Goal: Use online tool/utility: Utilize a website feature to perform a specific function

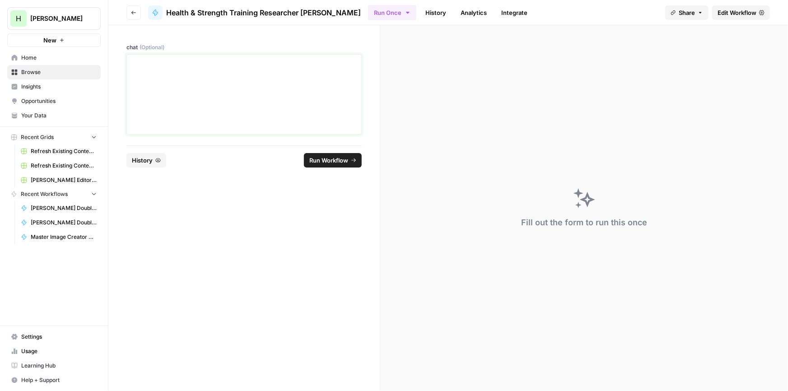
click at [270, 79] on div at bounding box center [244, 94] width 224 height 72
click at [324, 157] on span "Run Workflow" at bounding box center [328, 160] width 39 height 9
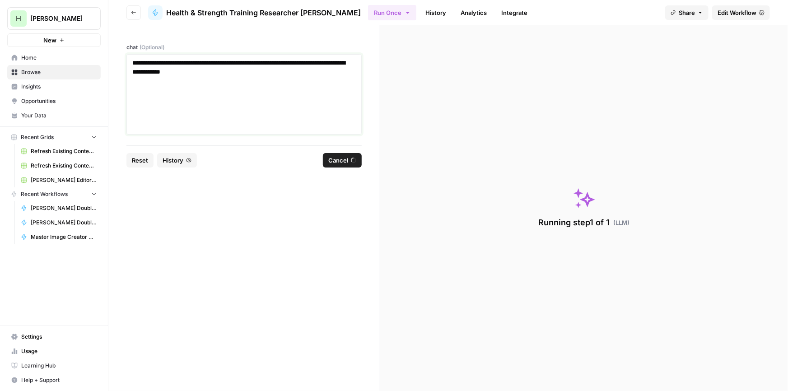
click at [248, 58] on p "**********" at bounding box center [244, 67] width 224 height 18
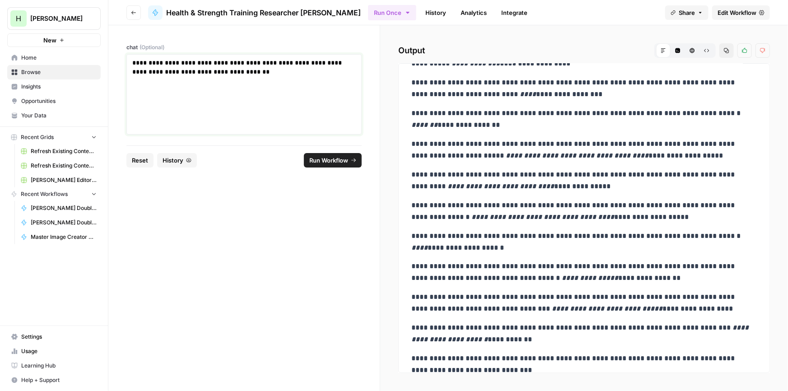
scroll to position [942, 0]
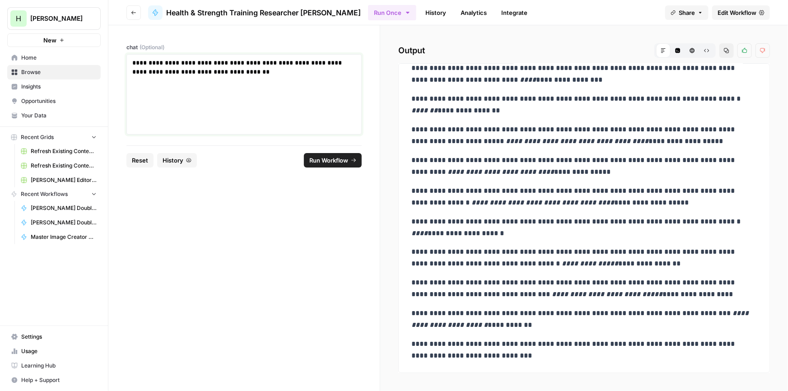
click at [227, 79] on div "**********" at bounding box center [244, 94] width 224 height 72
copy p "**********"
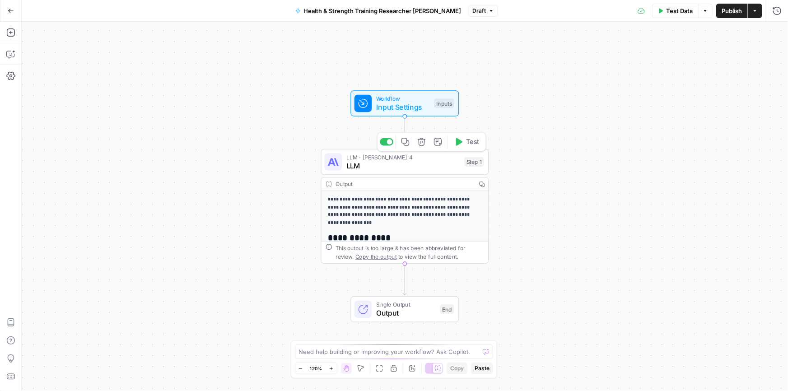
click at [413, 169] on span "LLM" at bounding box center [404, 165] width 114 height 11
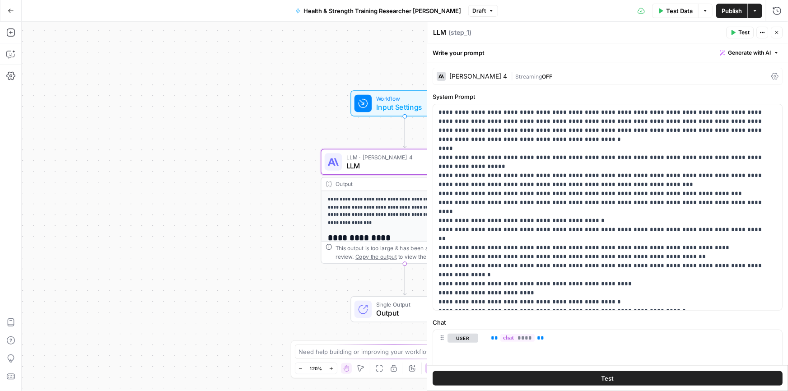
click at [470, 78] on div "[PERSON_NAME] 4" at bounding box center [479, 76] width 58 height 6
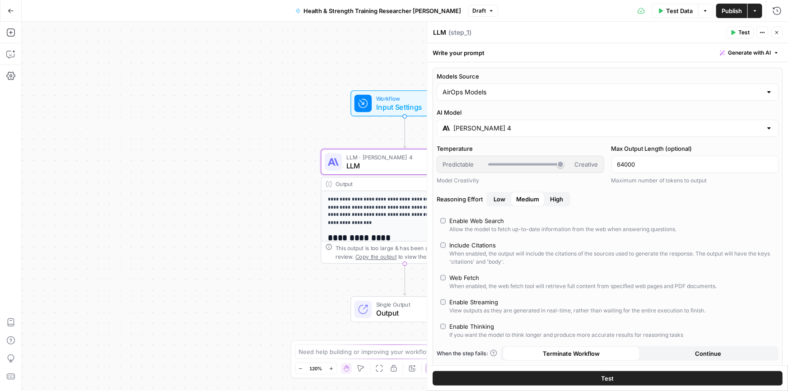
click at [498, 128] on input "[PERSON_NAME] 4" at bounding box center [608, 128] width 309 height 9
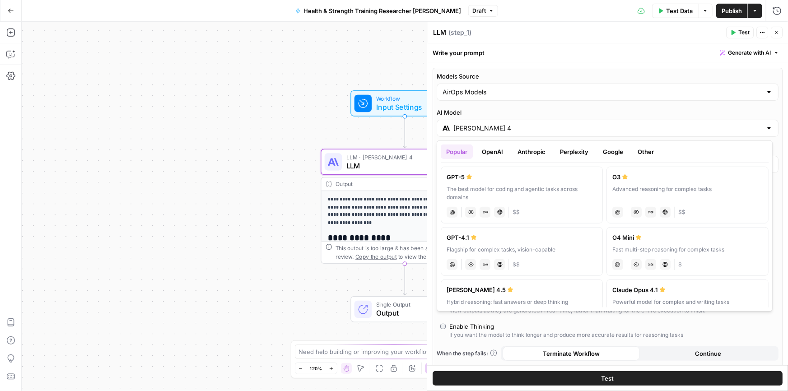
click at [526, 146] on button "Anthropic" at bounding box center [531, 152] width 39 height 14
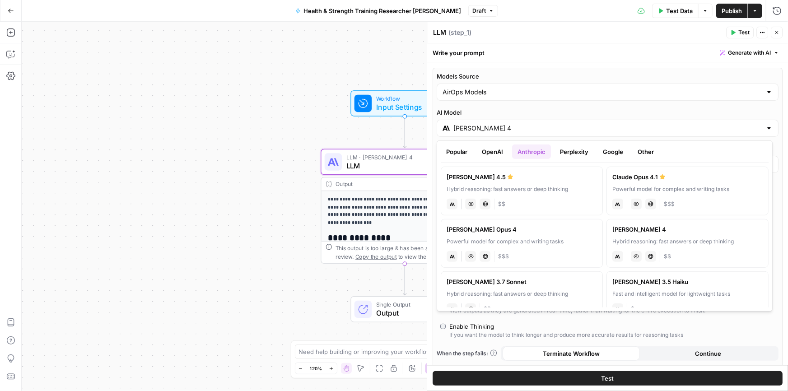
click at [497, 187] on div "Hybrid reasoning: fast answers or deep thinking" at bounding box center [522, 189] width 150 height 8
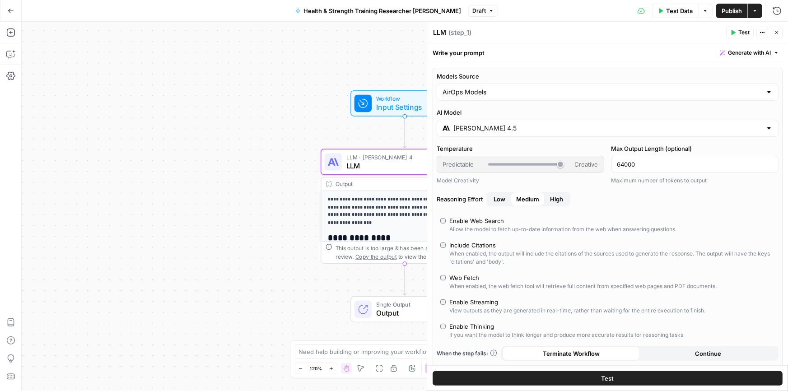
type input "[PERSON_NAME] 4.5"
click at [728, 13] on span "Publish" at bounding box center [732, 10] width 20 height 9
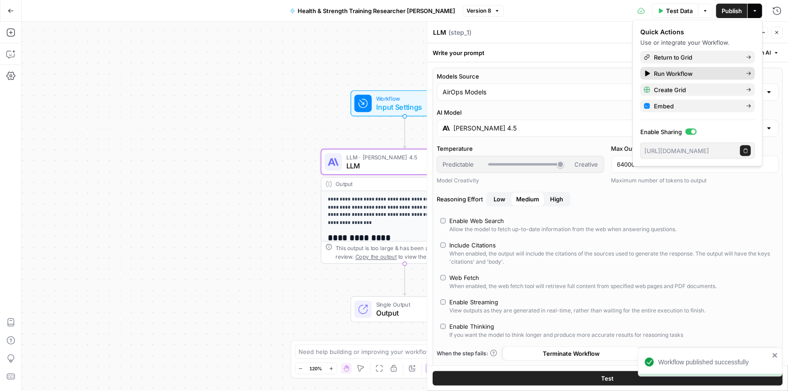
click at [666, 73] on span "Run Workflow" at bounding box center [696, 73] width 85 height 9
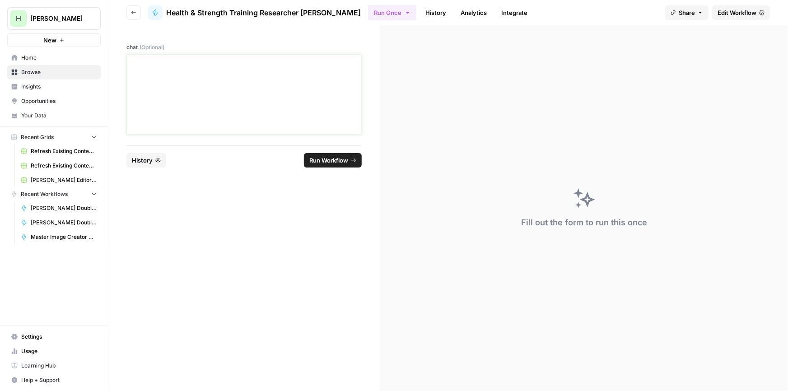
click at [277, 86] on div at bounding box center [244, 94] width 224 height 72
click at [332, 161] on span "Run Workflow" at bounding box center [328, 160] width 39 height 9
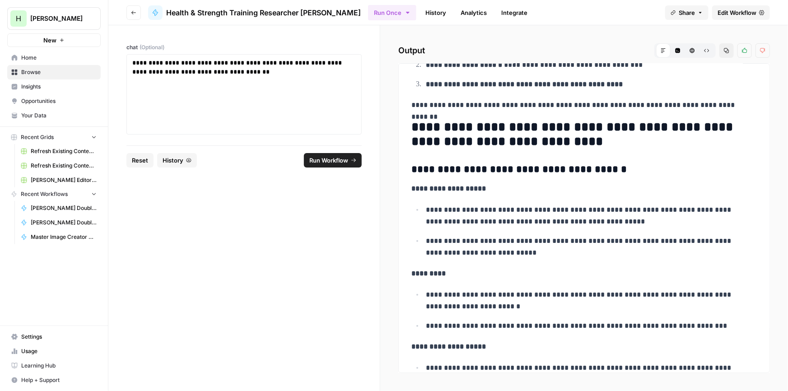
scroll to position [95, 0]
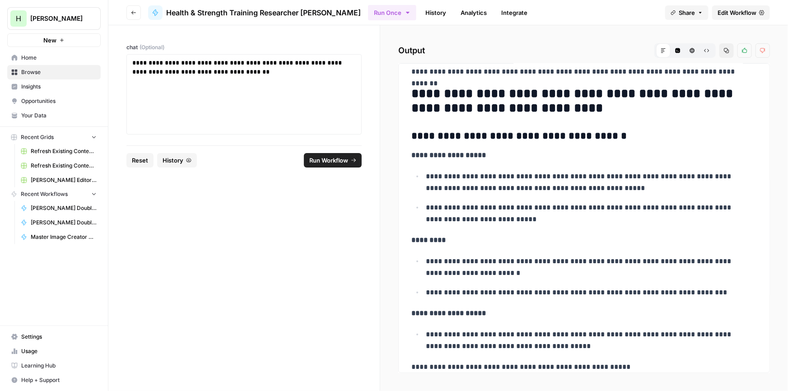
drag, startPoint x: 569, startPoint y: 144, endPoint x: 564, endPoint y: 161, distance: 17.8
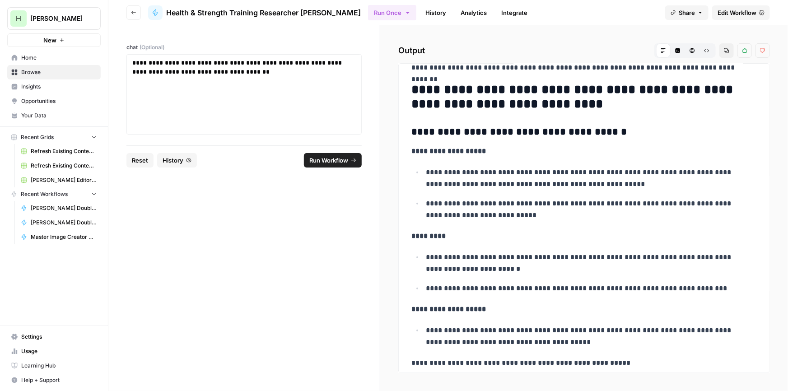
scroll to position [124, 0]
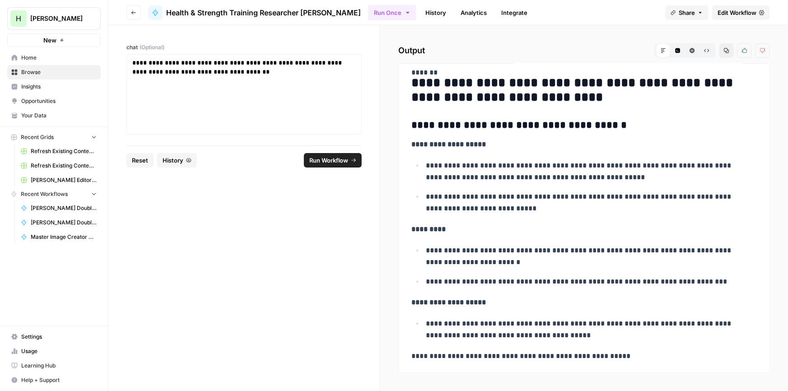
drag, startPoint x: 581, startPoint y: 171, endPoint x: 575, endPoint y: 190, distance: 19.6
click at [544, 206] on p "**********" at bounding box center [588, 202] width 325 height 23
